Goal: Use online tool/utility: Utilize a website feature to perform a specific function

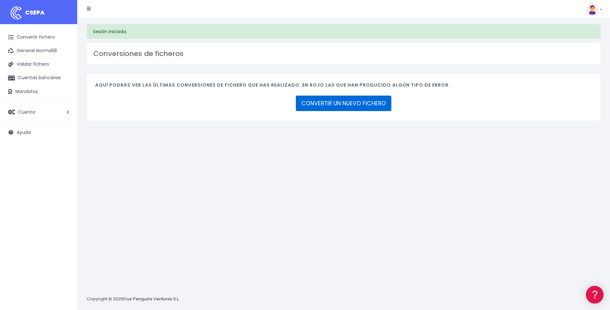
click at [344, 107] on link "CONVERTIR UN NUEVO FICHERO" at bounding box center [344, 103] width 96 height 15
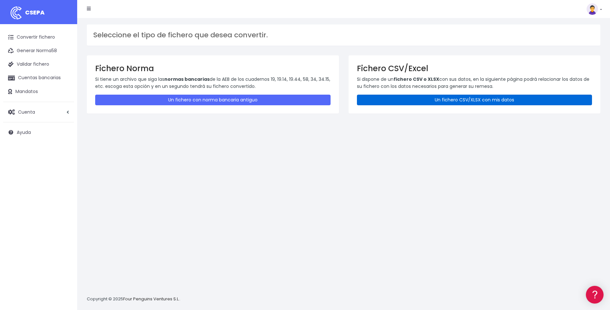
click at [404, 103] on link "Un fichero CSV/XLSX con mis datos" at bounding box center [474, 100] width 235 height 11
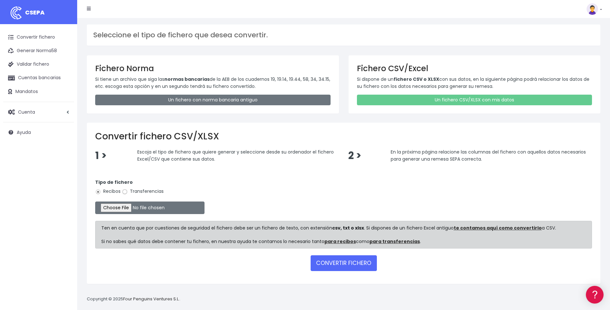
click at [125, 192] on input "Transferencias" at bounding box center [125, 192] width 6 height 6
radio input "true"
click at [128, 208] on input "file" at bounding box center [149, 207] width 109 height 13
type input "C:\fakepath\A12.csv"
click at [336, 261] on button "CONVERTIR FICHERO" at bounding box center [344, 262] width 66 height 15
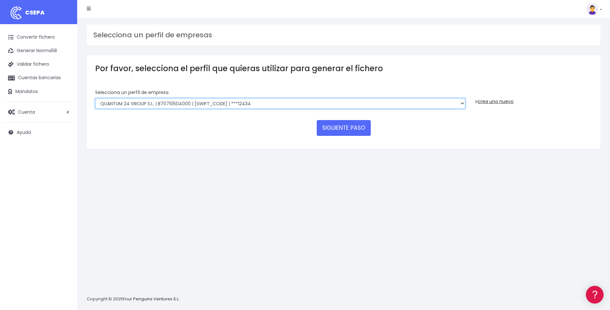
click at [462, 103] on select "SUCCESSFUL ERA S.L. | B98807027000 | BSABESBBXXX | ***33554 SERVICE FOR YOU S.L…" at bounding box center [280, 103] width 370 height 11
select select "2585"
click at [95, 98] on select "SUCCESSFUL ERA S.L. | B98807027000 | BSABESBBXXX | ***33554 SERVICE FOR YOU S.L…" at bounding box center [280, 103] width 370 height 11
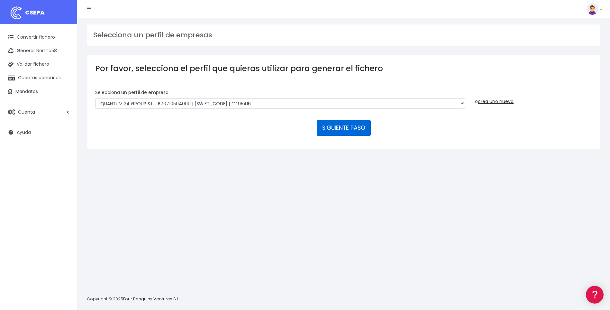
click at [350, 126] on button "SIGUIENTE PASO" at bounding box center [344, 127] width 54 height 15
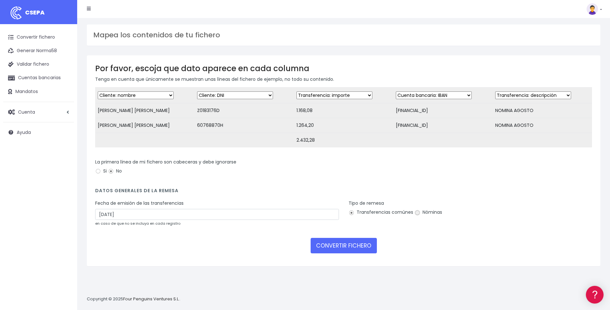
click at [416, 215] on input "Nóminas" at bounding box center [418, 213] width 6 height 6
radio input "true"
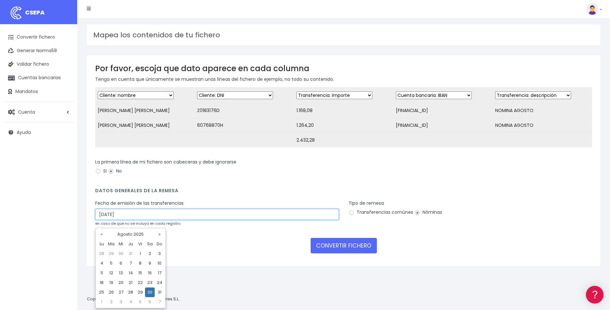
click at [103, 219] on input "30/08/2025" at bounding box center [217, 214] width 244 height 11
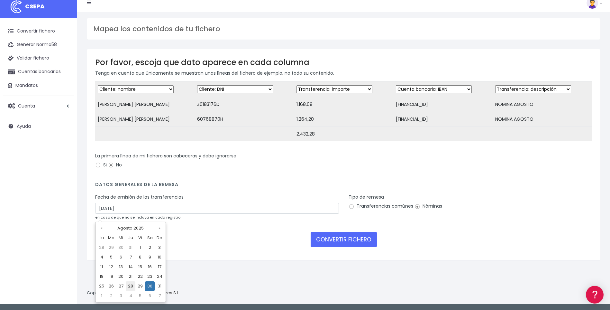
click at [132, 284] on td "28" at bounding box center [131, 286] width 10 height 10
type input "28/08/2025"
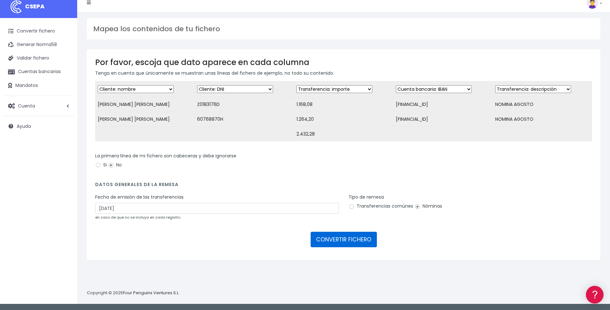
click at [328, 246] on button "CONVERTIR FICHERO" at bounding box center [344, 239] width 66 height 15
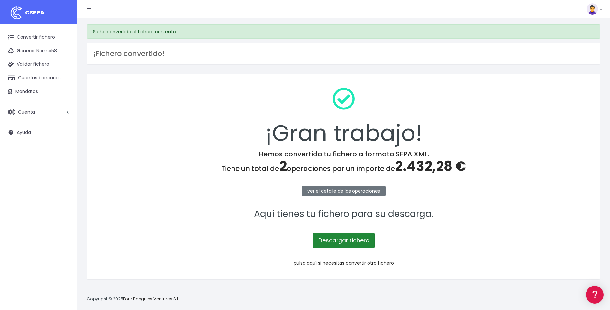
click at [336, 238] on link "Descargar fichero" at bounding box center [344, 240] width 62 height 15
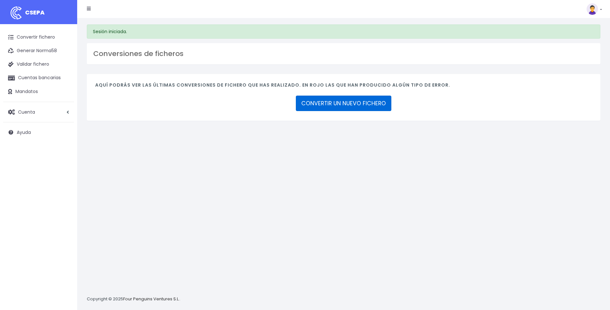
click at [352, 104] on link "CONVERTIR UN NUEVO FICHERO" at bounding box center [344, 103] width 96 height 15
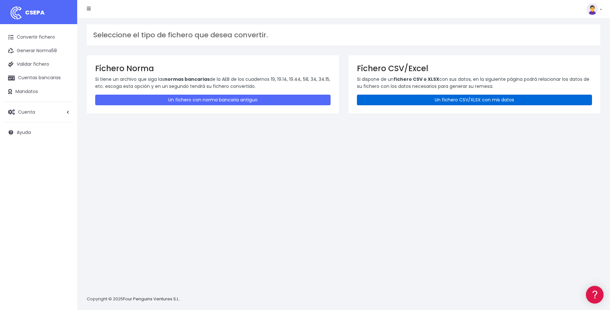
click at [441, 101] on link "Un fichero CSV/XLSX con mis datos" at bounding box center [474, 100] width 235 height 11
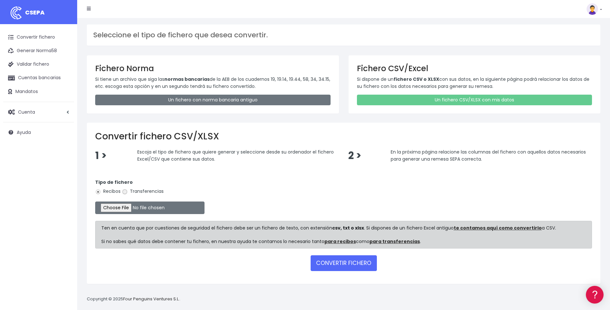
click at [125, 193] on input "Transferencias" at bounding box center [125, 192] width 6 height 6
radio input "true"
click at [132, 207] on input "file" at bounding box center [149, 207] width 109 height 13
type input "C:\fakepath\A13.csv"
click at [346, 265] on button "CONVERTIR FICHERO" at bounding box center [344, 262] width 66 height 15
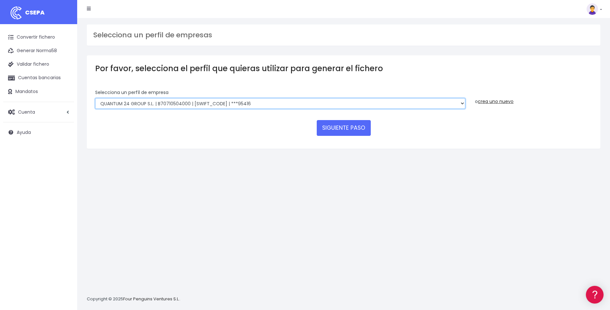
click at [460, 102] on select "SUCCESSFUL ERA S.L. | B98807027000 | BSABESBBXXX | ***33554 SERVICE FOR YOU S.L…" at bounding box center [280, 103] width 370 height 11
select select "2058"
click at [95, 98] on select "SUCCESSFUL ERA S.L. | B98807027000 | BSABESBBXXX | ***33554 SERVICE FOR YOU S.L…" at bounding box center [280, 103] width 370 height 11
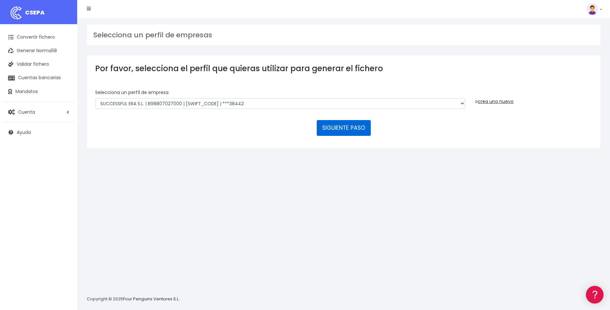
click at [336, 128] on button "SIGUIENTE PASO" at bounding box center [344, 127] width 54 height 15
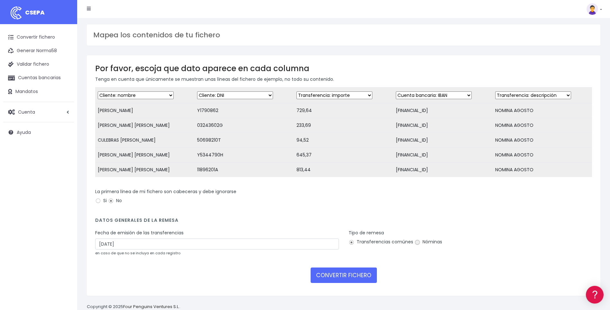
click at [415, 245] on input "Nóminas" at bounding box center [418, 242] width 6 height 6
radio input "true"
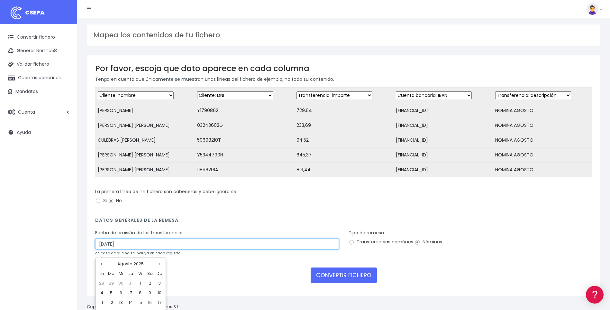
click at [102, 249] on input "30/08/2025" at bounding box center [217, 243] width 244 height 11
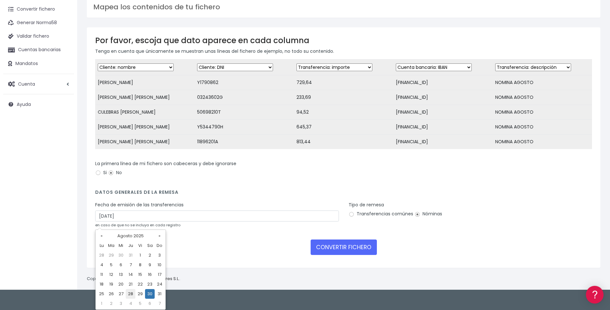
click at [131, 294] on td "28" at bounding box center [131, 294] width 10 height 10
type input "28/08/2025"
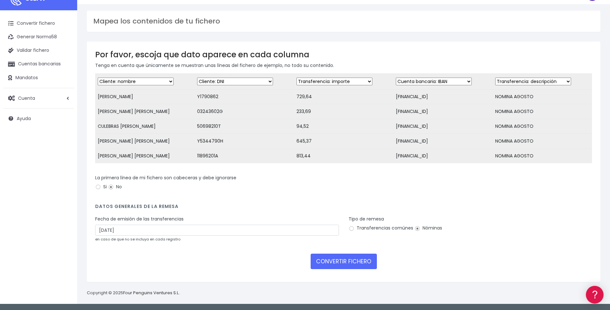
scroll to position [19, 0]
click at [339, 260] on button "CONVERTIR FICHERO" at bounding box center [344, 260] width 66 height 15
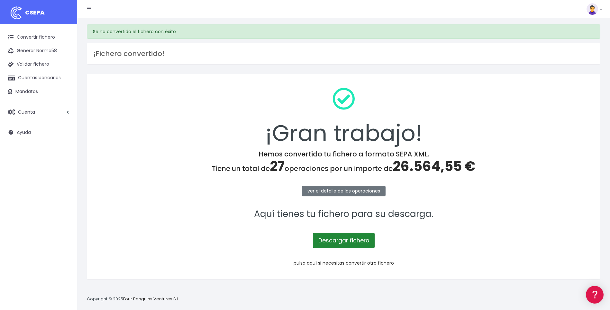
click at [350, 240] on link "Descargar fichero" at bounding box center [344, 240] width 62 height 15
